Goal: Task Accomplishment & Management: Manage account settings

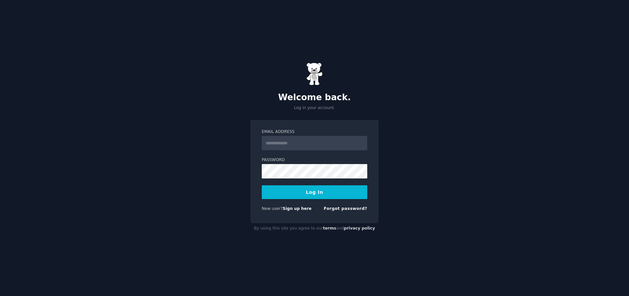
click at [294, 144] on input "Email Address" at bounding box center [314, 143] width 105 height 14
type input "**********"
click at [393, 134] on div "**********" at bounding box center [314, 148] width 629 height 296
click at [383, 161] on div "**********" at bounding box center [314, 148] width 629 height 296
click at [353, 141] on input "**********" at bounding box center [314, 143] width 105 height 14
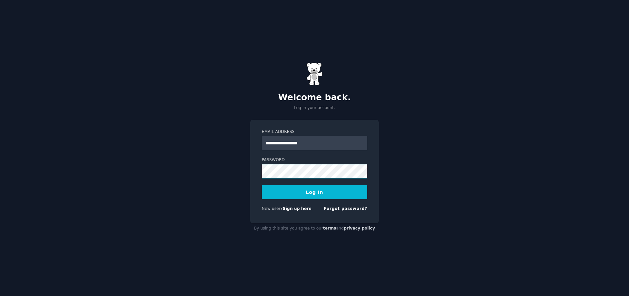
click at [262, 185] on button "Log In" at bounding box center [314, 192] width 105 height 14
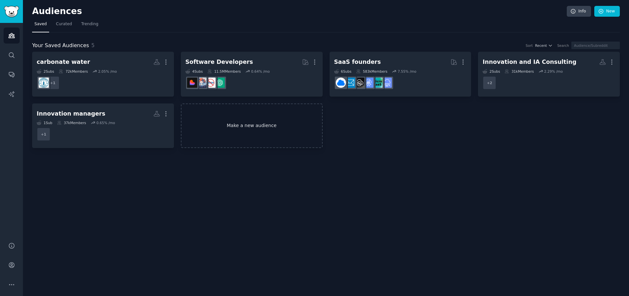
click at [250, 131] on link "Make a new audience" at bounding box center [252, 126] width 142 height 45
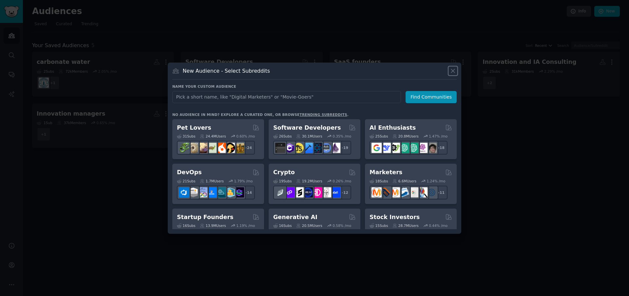
click at [452, 72] on icon at bounding box center [452, 70] width 7 height 7
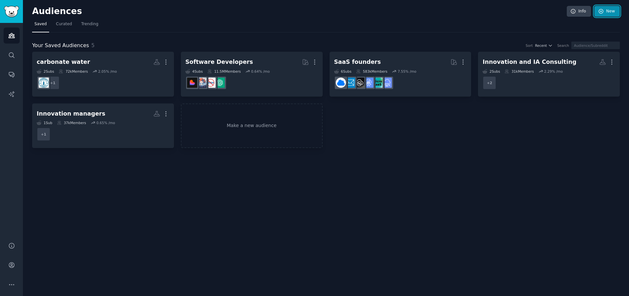
click at [608, 15] on link "New" at bounding box center [607, 11] width 26 height 11
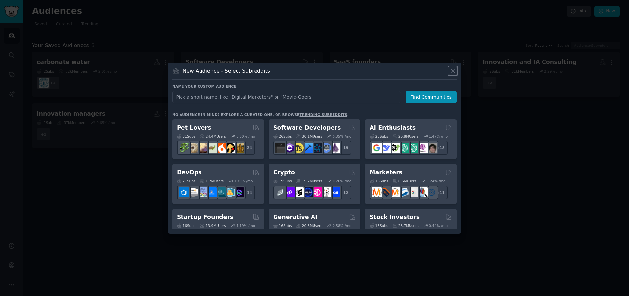
click at [454, 72] on icon at bounding box center [452, 70] width 7 height 7
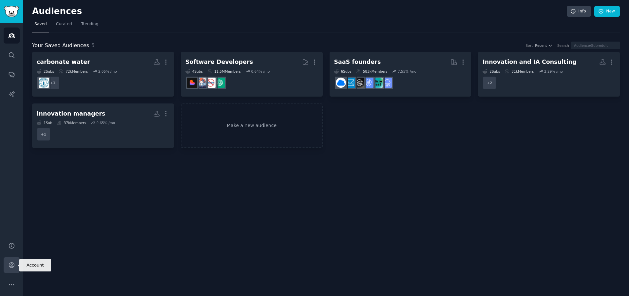
click at [12, 266] on icon "Sidebar" at bounding box center [11, 265] width 5 height 5
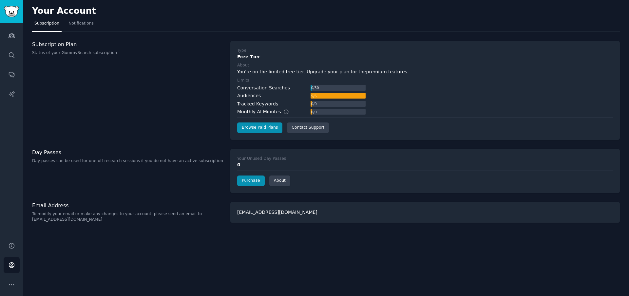
click at [265, 160] on div "Your Unused Day Passes" at bounding box center [261, 159] width 49 height 6
click at [254, 181] on link "Purchase" at bounding box center [251, 181] width 28 height 10
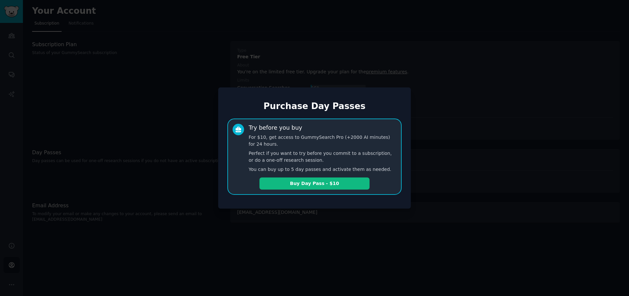
click at [441, 138] on div at bounding box center [314, 148] width 629 height 296
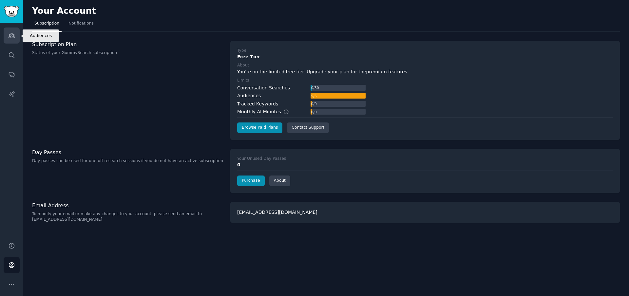
click at [11, 41] on link "Audiences" at bounding box center [12, 36] width 16 height 16
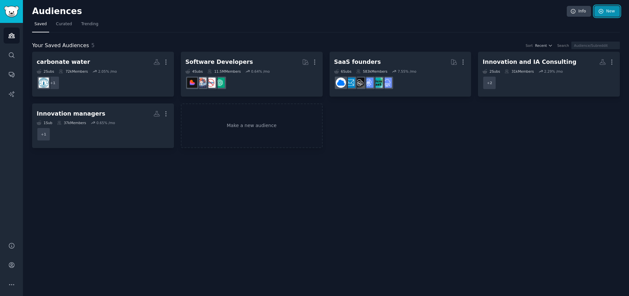
click at [616, 13] on link "New" at bounding box center [607, 11] width 26 height 11
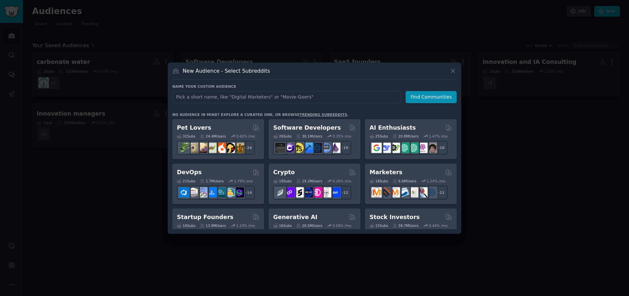
click at [547, 166] on div at bounding box center [314, 148] width 629 height 296
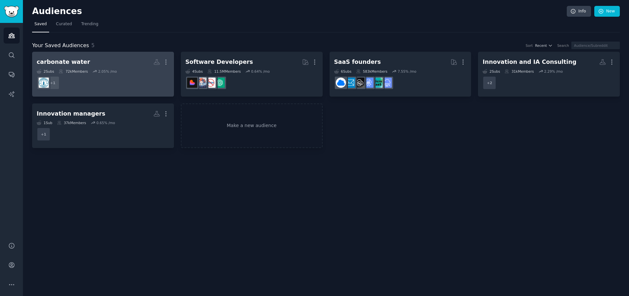
click at [137, 65] on h2 "carbonate water More" at bounding box center [103, 61] width 133 height 11
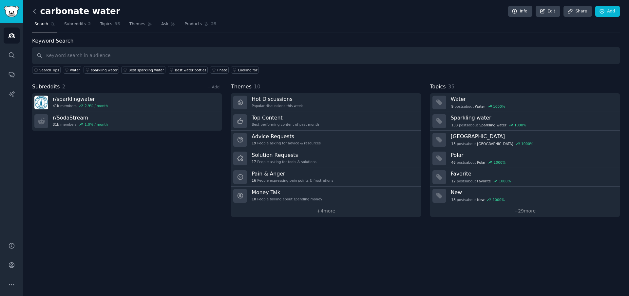
click at [36, 11] on icon at bounding box center [34, 11] width 7 height 7
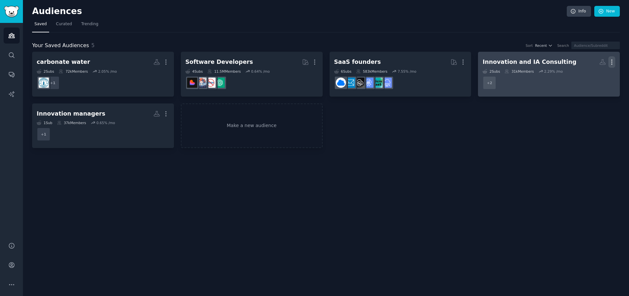
click at [614, 62] on icon "button" at bounding box center [611, 62] width 7 height 7
click at [593, 74] on p "Delete" at bounding box center [593, 75] width 15 height 7
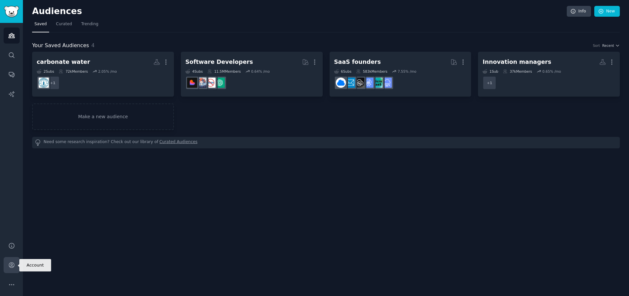
click at [14, 266] on icon "Sidebar" at bounding box center [11, 265] width 7 height 7
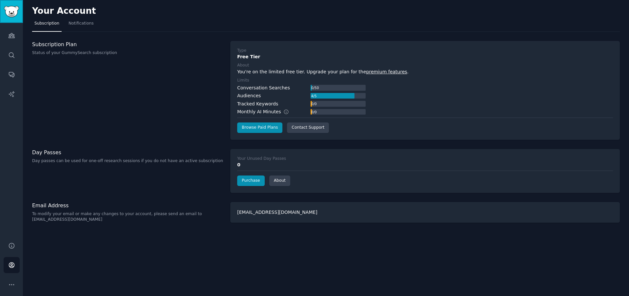
click at [12, 13] on img "Sidebar" at bounding box center [11, 11] width 15 height 11
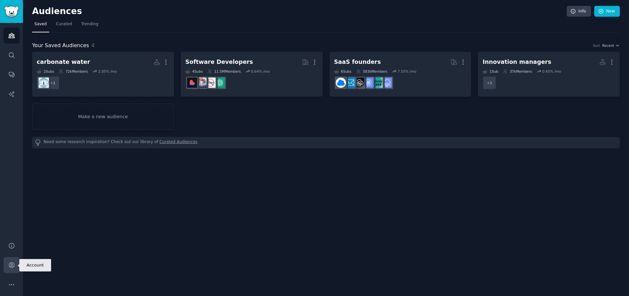
click at [12, 263] on icon "Sidebar" at bounding box center [11, 265] width 5 height 5
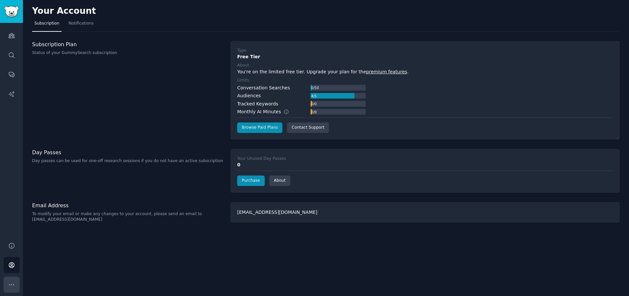
click at [9, 282] on icon "Sidebar" at bounding box center [11, 284] width 7 height 7
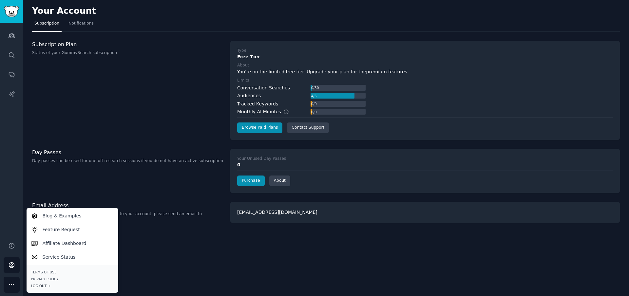
click at [46, 284] on div "Log Out →" at bounding box center [72, 286] width 83 height 5
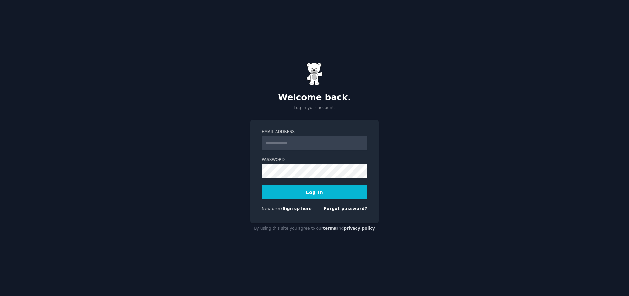
click at [285, 139] on input "Email Address" at bounding box center [314, 143] width 105 height 14
type input "**********"
click at [262, 185] on button "Log In" at bounding box center [314, 192] width 105 height 14
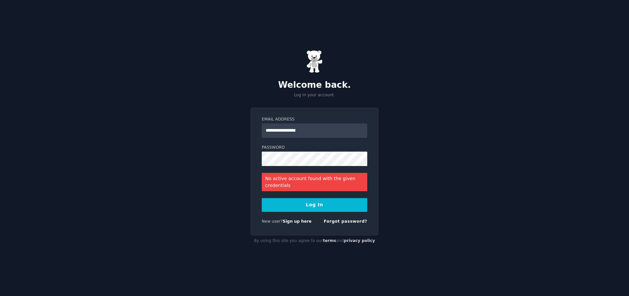
click at [214, 210] on div "**********" at bounding box center [314, 148] width 629 height 296
click at [347, 222] on link "Forgot password?" at bounding box center [346, 221] width 44 height 5
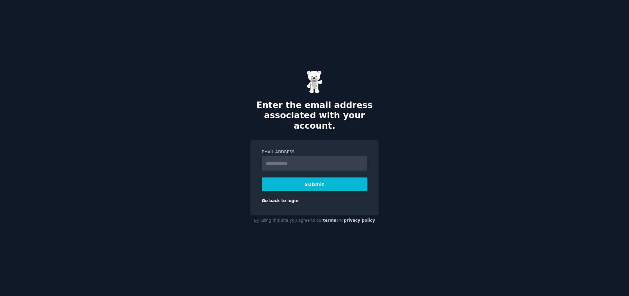
click at [275, 158] on input "Email Address" at bounding box center [314, 163] width 105 height 14
click at [262, 161] on input "Email Address" at bounding box center [314, 163] width 105 height 14
click at [272, 158] on input "Email Address" at bounding box center [314, 163] width 105 height 14
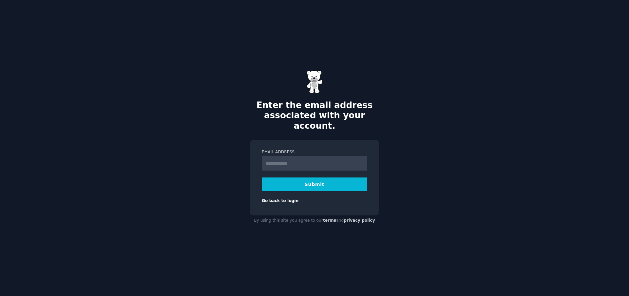
click at [272, 158] on input "Email Address" at bounding box center [314, 163] width 105 height 14
type input "**********"
click at [262, 178] on button "Submit" at bounding box center [314, 185] width 105 height 14
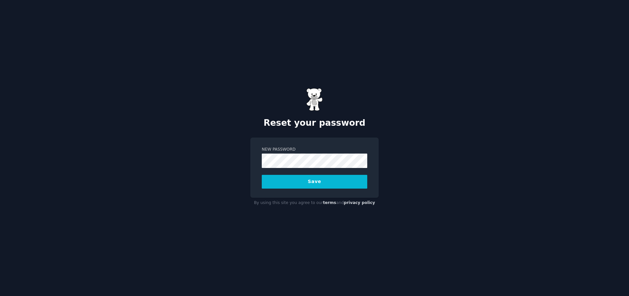
click at [262, 175] on button "Save" at bounding box center [314, 182] width 105 height 14
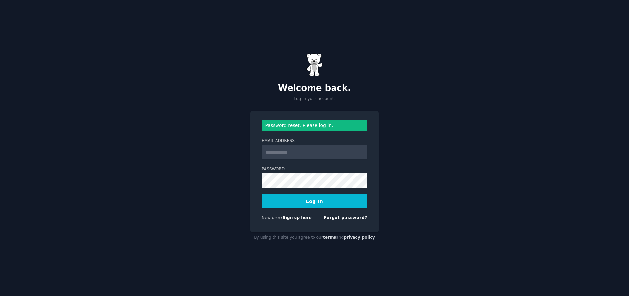
click at [280, 155] on input "Email Address" at bounding box center [314, 152] width 105 height 14
type input "**********"
click at [262, 195] on button "Log In" at bounding box center [314, 202] width 105 height 14
